Goal: Task Accomplishment & Management: Manage account settings

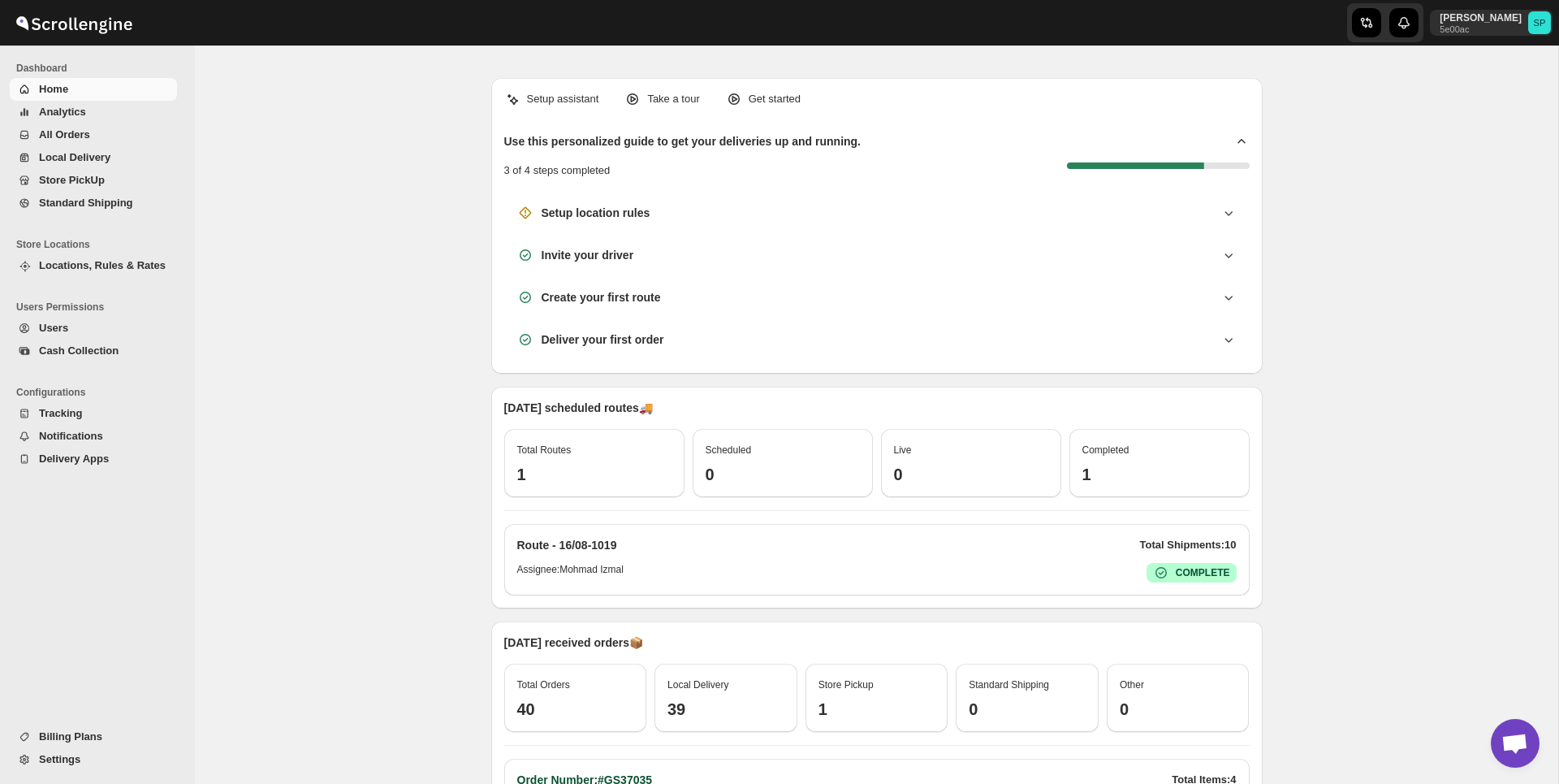
click at [110, 759] on span "Settings" at bounding box center [106, 759] width 135 height 17
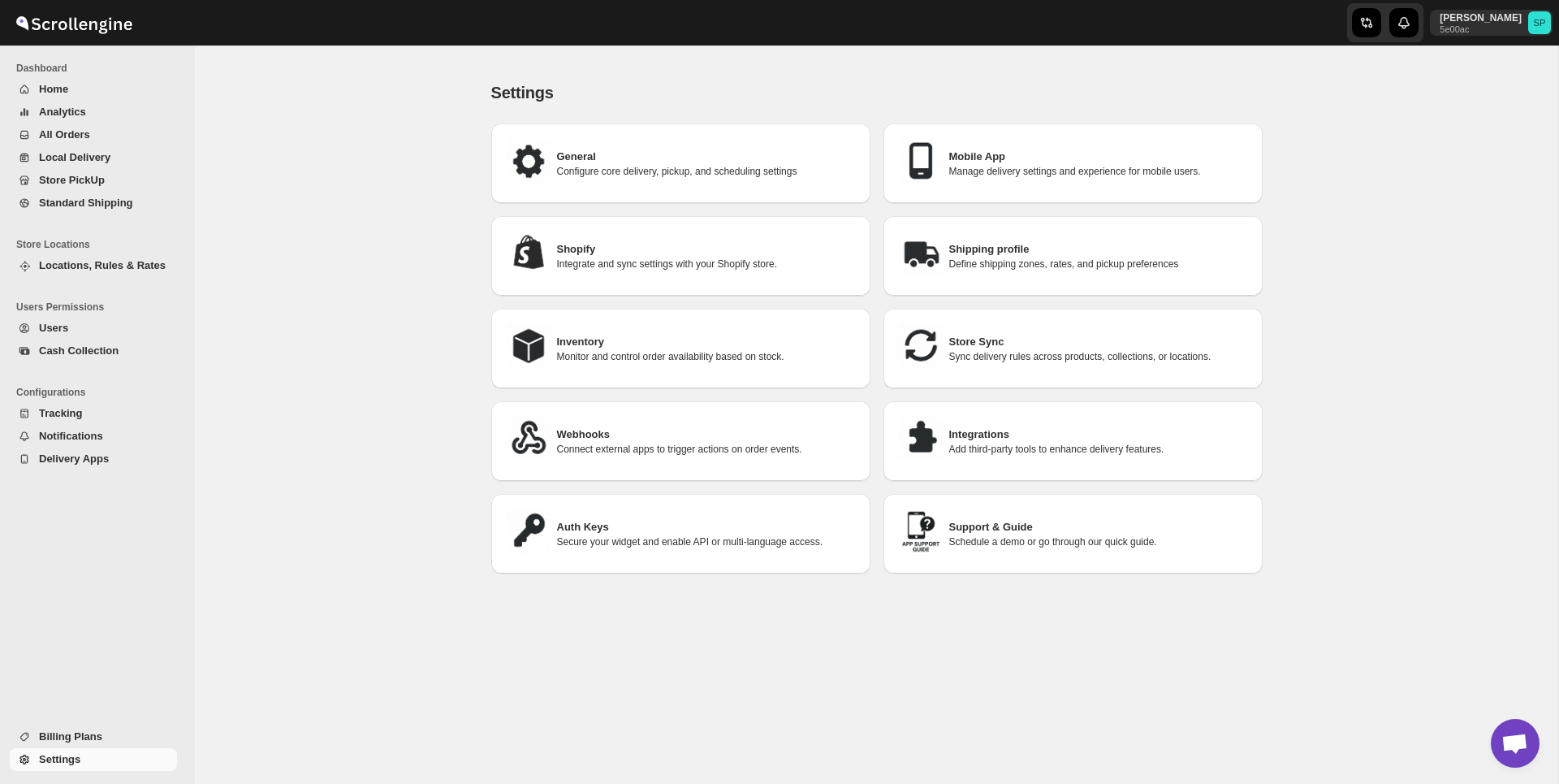
click at [94, 325] on span "Users" at bounding box center [106, 328] width 135 height 17
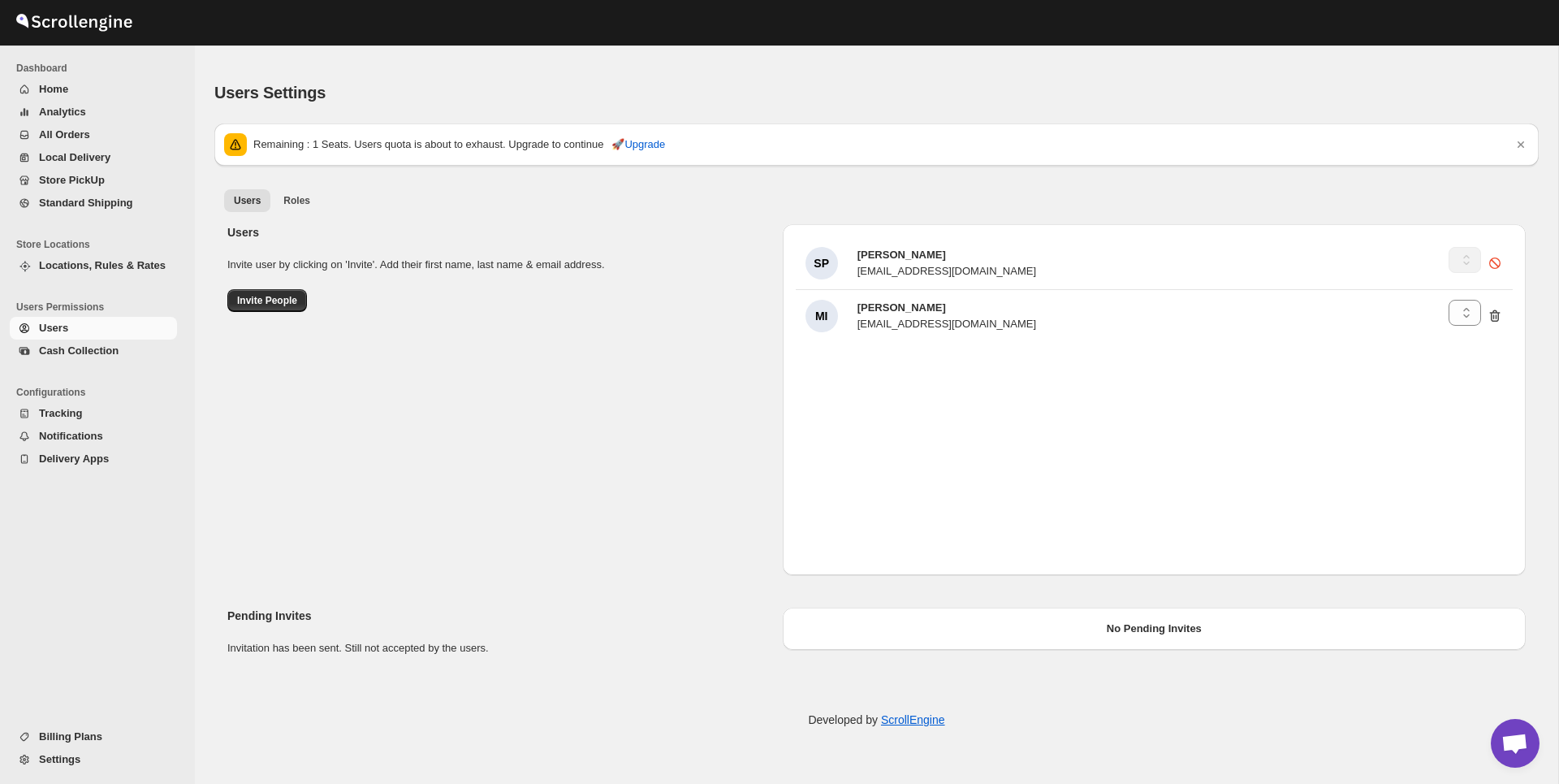
select select "637b767fbaab0276b10c91d5"
select select "637b767fbaab0276b10c91d8"
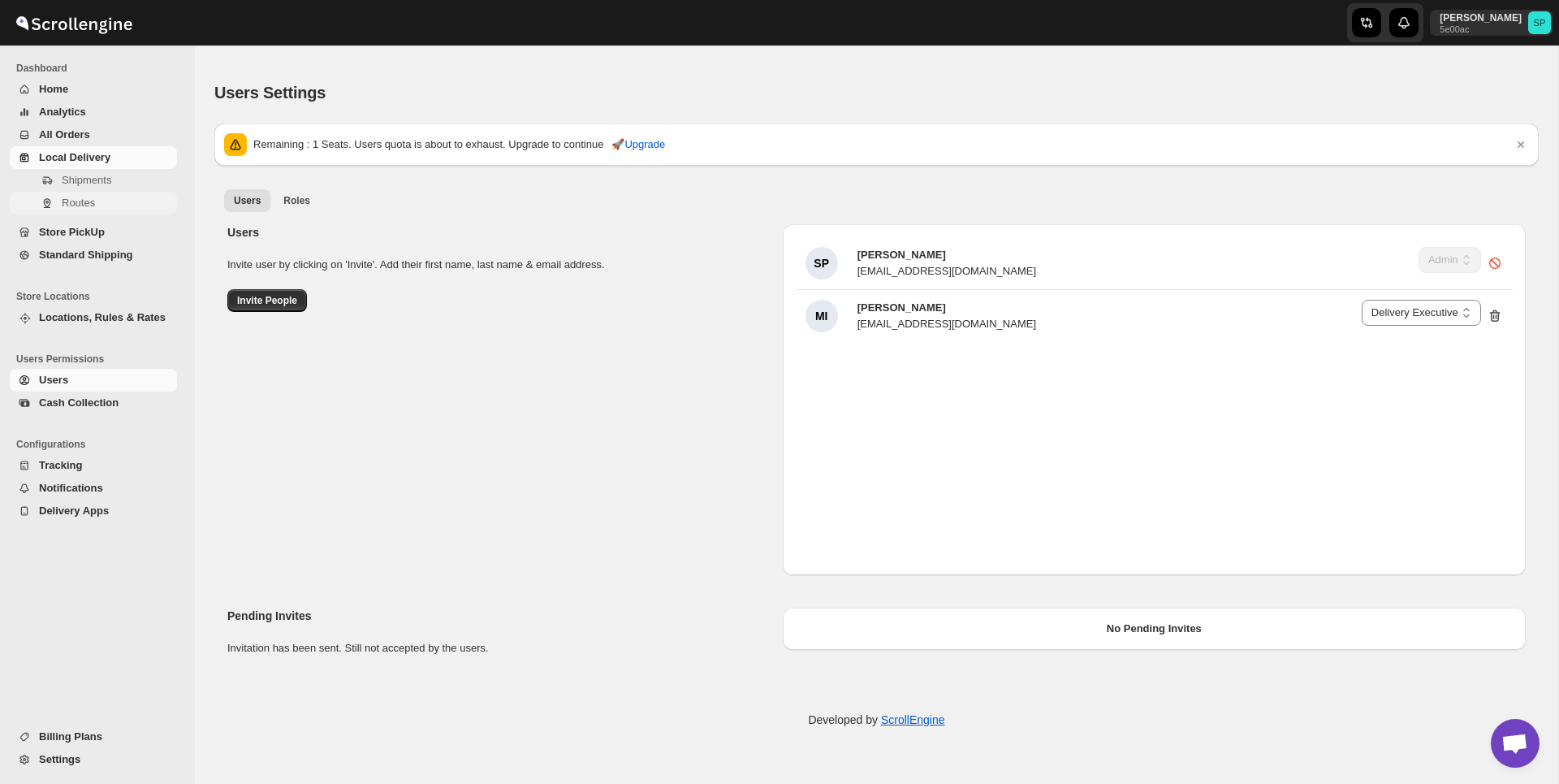
click at [86, 199] on span "Routes" at bounding box center [78, 202] width 33 height 12
